Goal: Navigation & Orientation: Find specific page/section

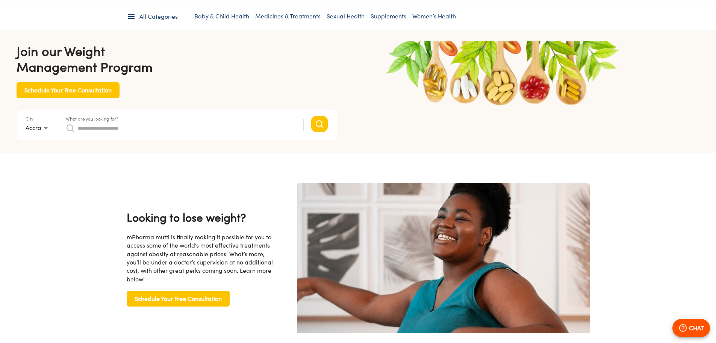
type input "*"
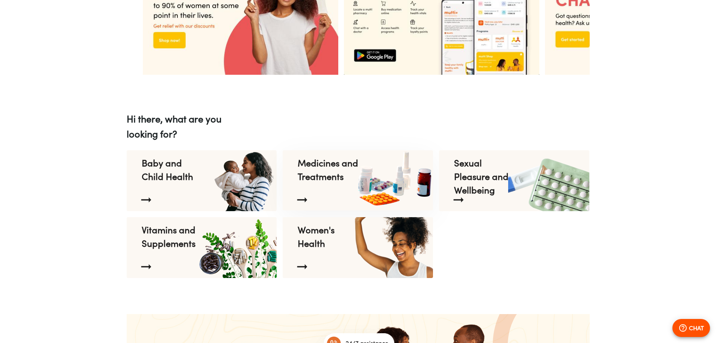
scroll to position [0, 195]
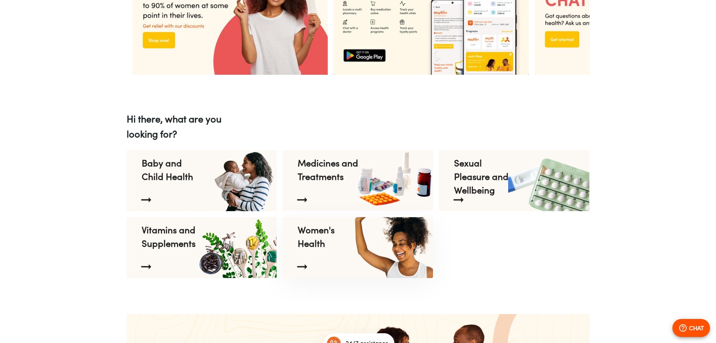
click at [299, 272] on icon at bounding box center [302, 266] width 15 height 15
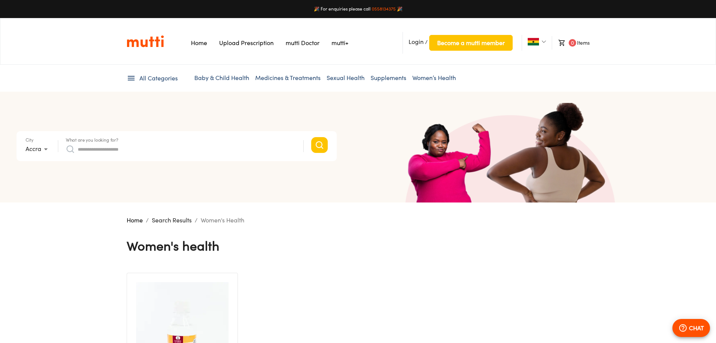
click at [171, 77] on span "All Categories" at bounding box center [158, 78] width 38 height 9
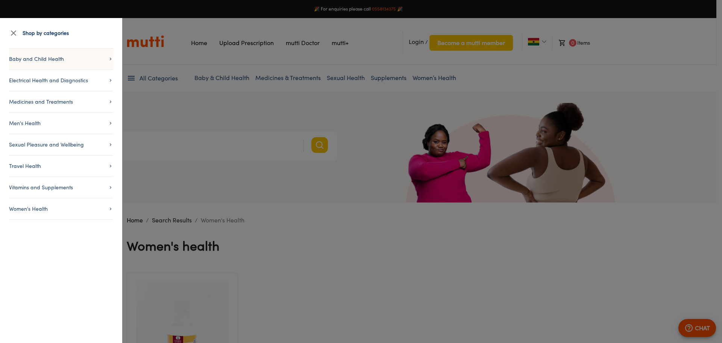
click at [39, 52] on li "Baby and Child Health" at bounding box center [61, 58] width 104 height 21
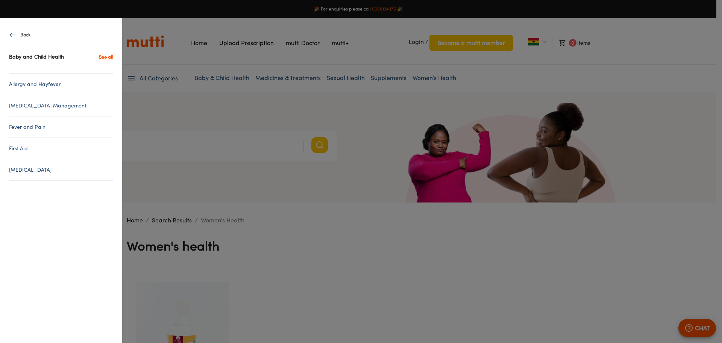
click at [46, 59] on p "Baby and Child Health" at bounding box center [36, 56] width 55 height 9
click at [112, 57] on link "See all" at bounding box center [106, 56] width 14 height 9
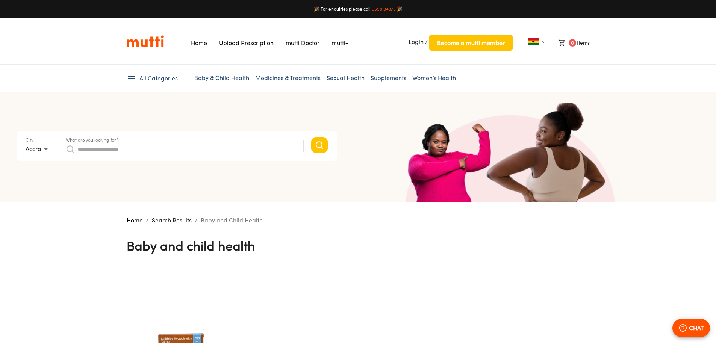
click at [199, 45] on link "Home" at bounding box center [199, 43] width 16 height 8
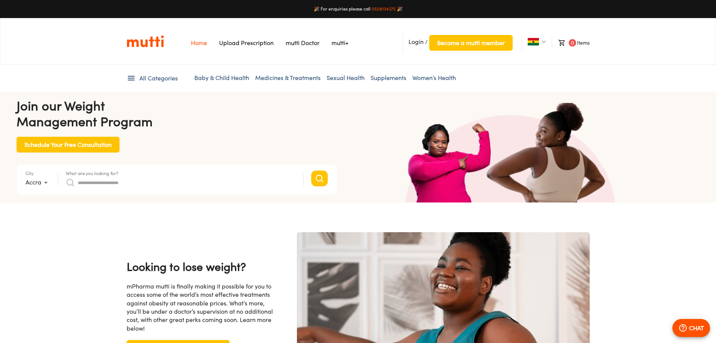
click at [224, 82] on li "Baby & Child Health" at bounding box center [221, 78] width 55 height 9
click at [279, 76] on link "Medicines & Treatments" at bounding box center [287, 78] width 65 height 8
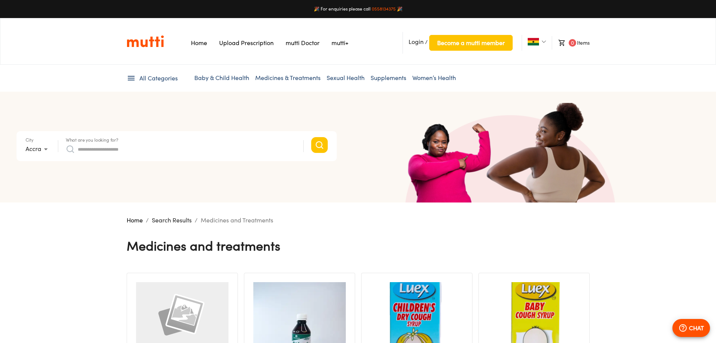
click at [347, 77] on link "Sexual Health" at bounding box center [346, 78] width 38 height 8
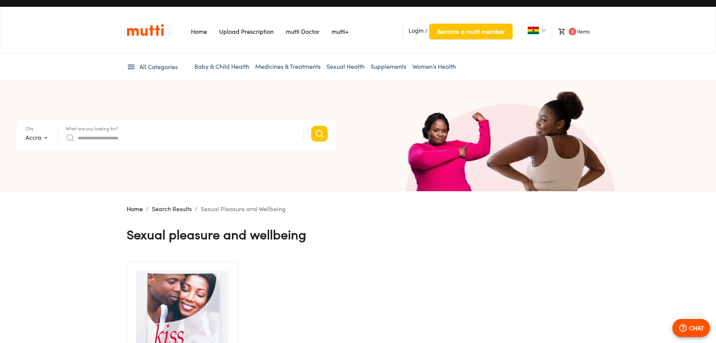
scroll to position [11, 0]
click at [383, 68] on link "Supplements" at bounding box center [389, 67] width 36 height 8
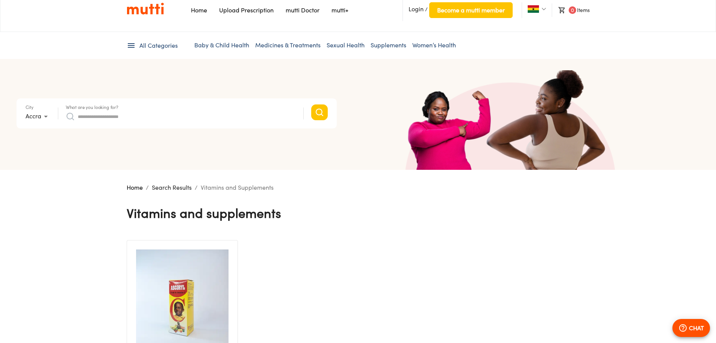
scroll to position [22, 0]
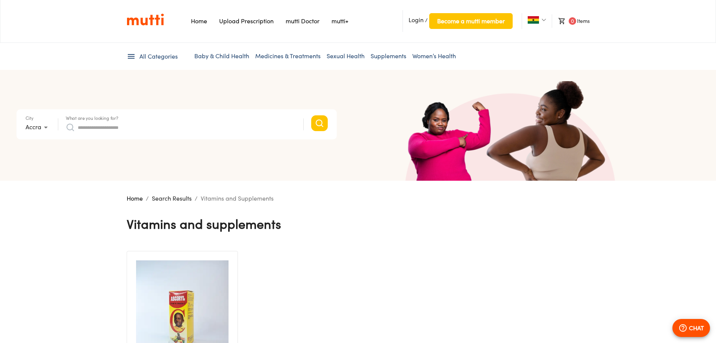
click at [416, 58] on link "Women’s Health" at bounding box center [434, 56] width 44 height 8
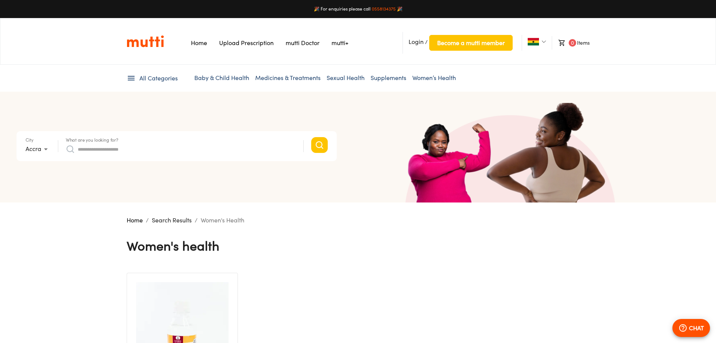
click at [270, 80] on link "Medicines & Treatments" at bounding box center [287, 78] width 65 height 8
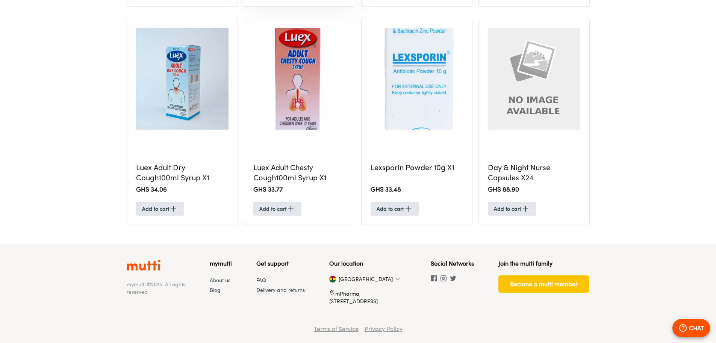
scroll to position [473, 0]
